Goal: Find specific page/section: Find specific page/section

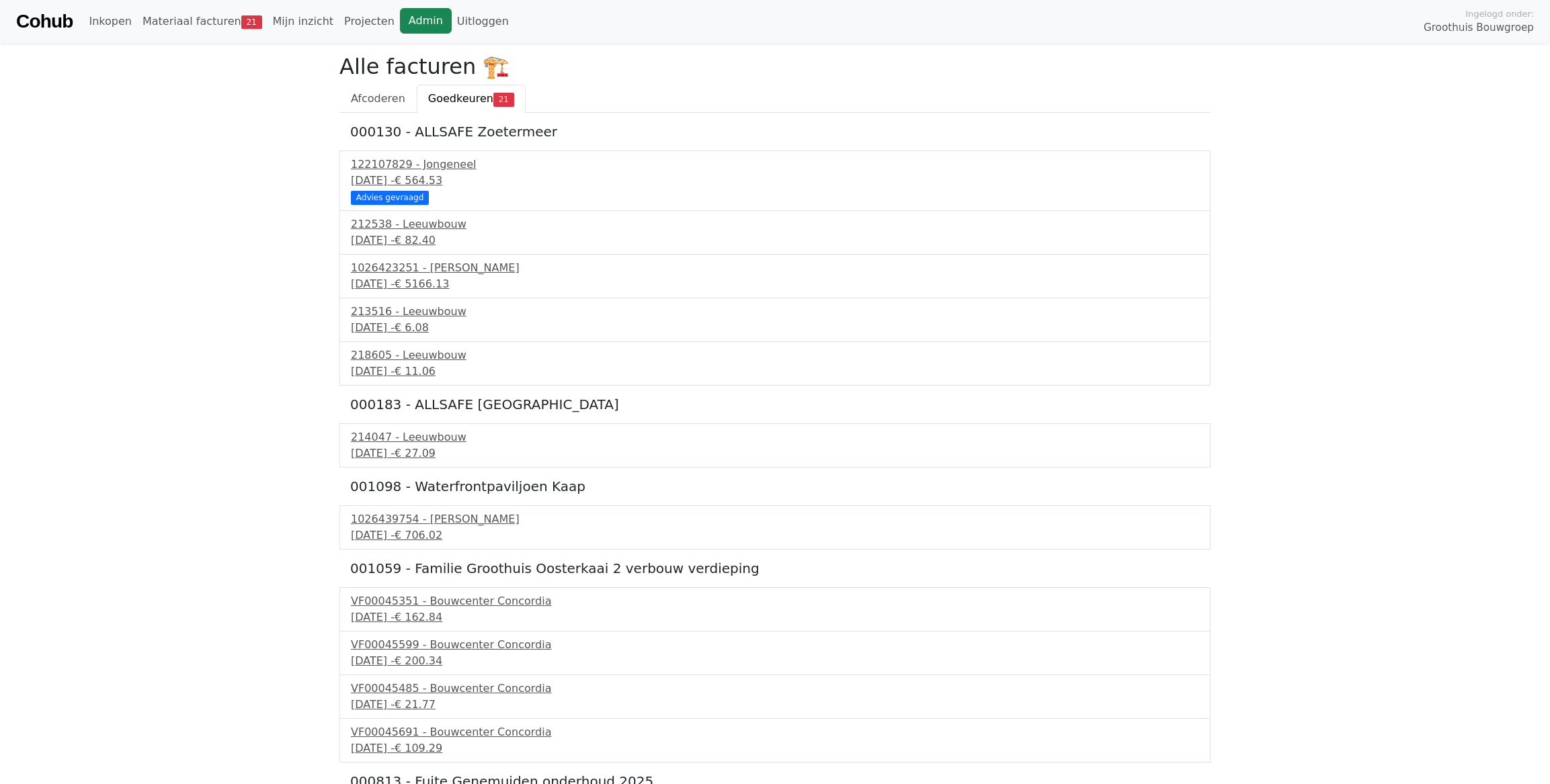
click at [415, 22] on link "Admin" at bounding box center [426, 20] width 52 height 25
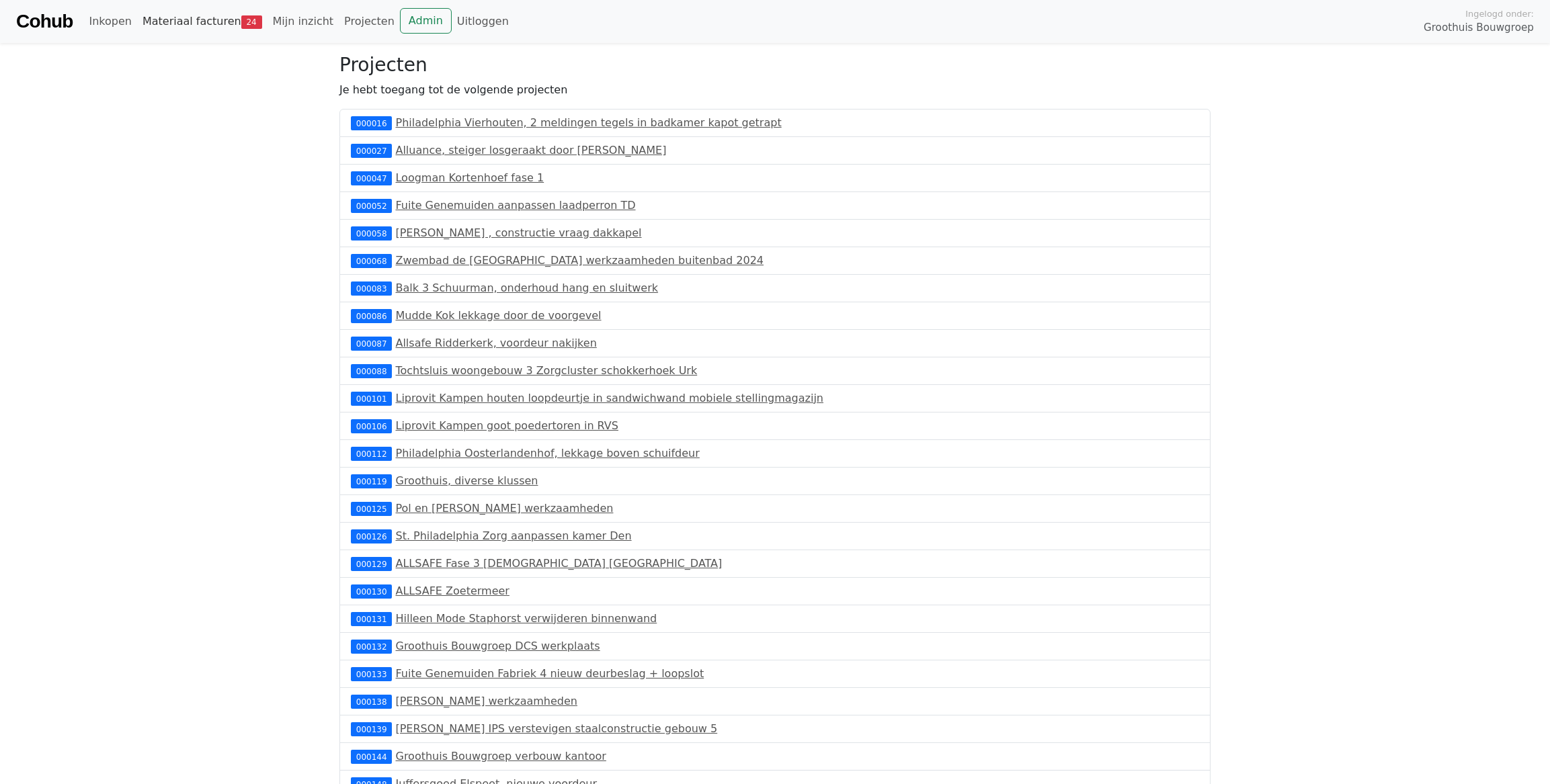
click at [183, 29] on link "Materiaal facturen 24" at bounding box center [202, 21] width 131 height 27
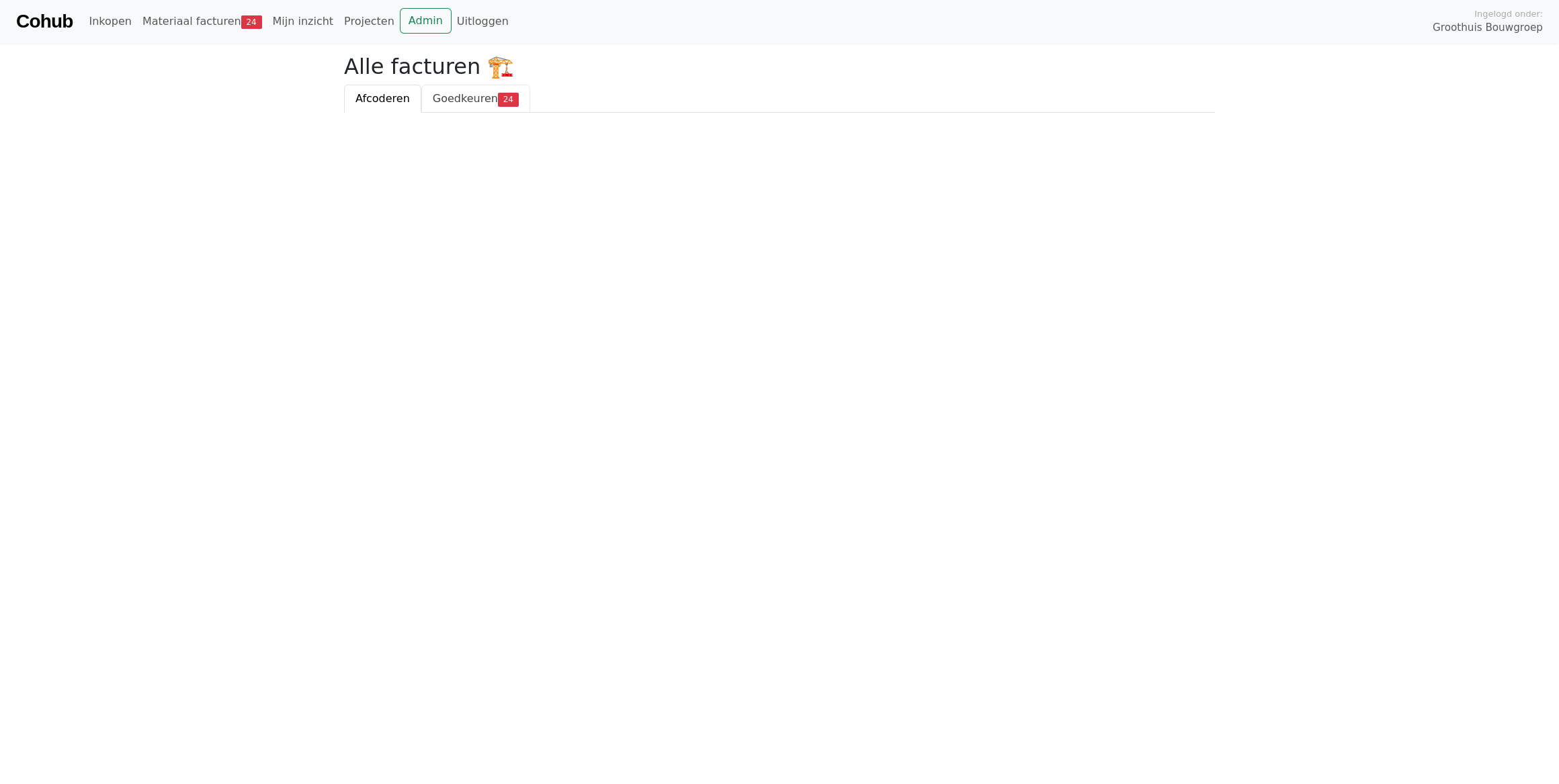
click at [465, 102] on span "Goedkeuren" at bounding box center [465, 98] width 65 height 13
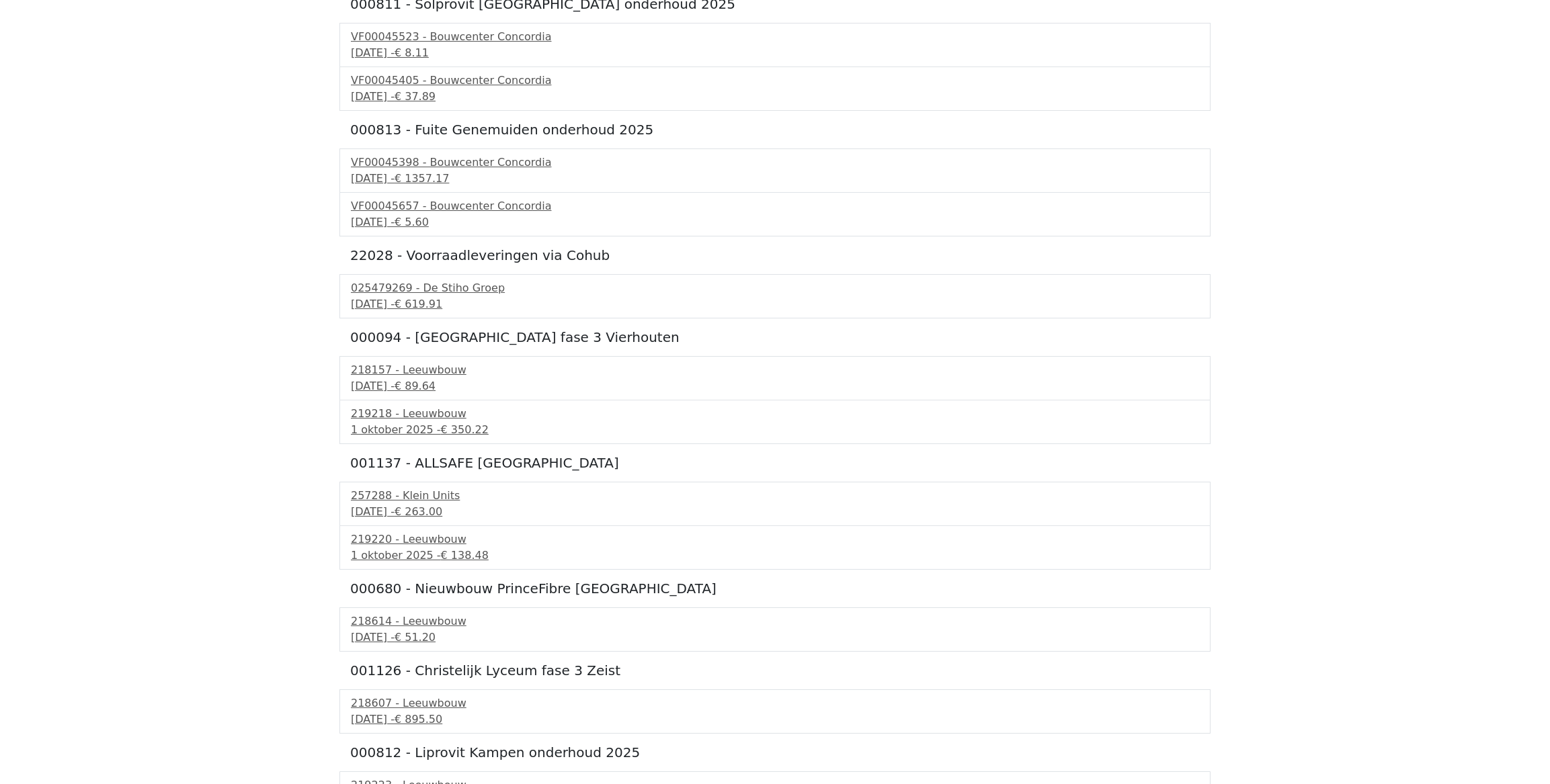
scroll to position [880, 0]
